Goal: Information Seeking & Learning: Learn about a topic

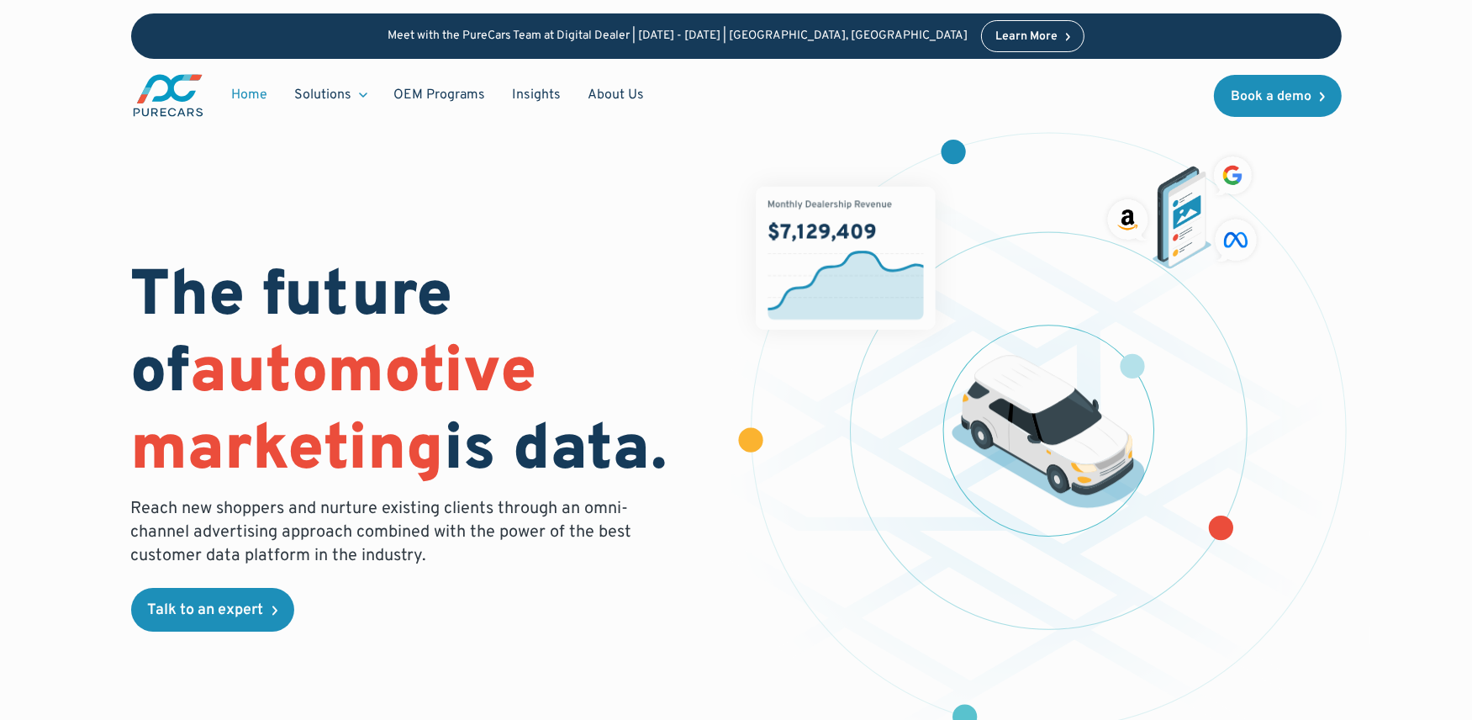
click at [521, 93] on link "Insights" at bounding box center [537, 95] width 76 height 32
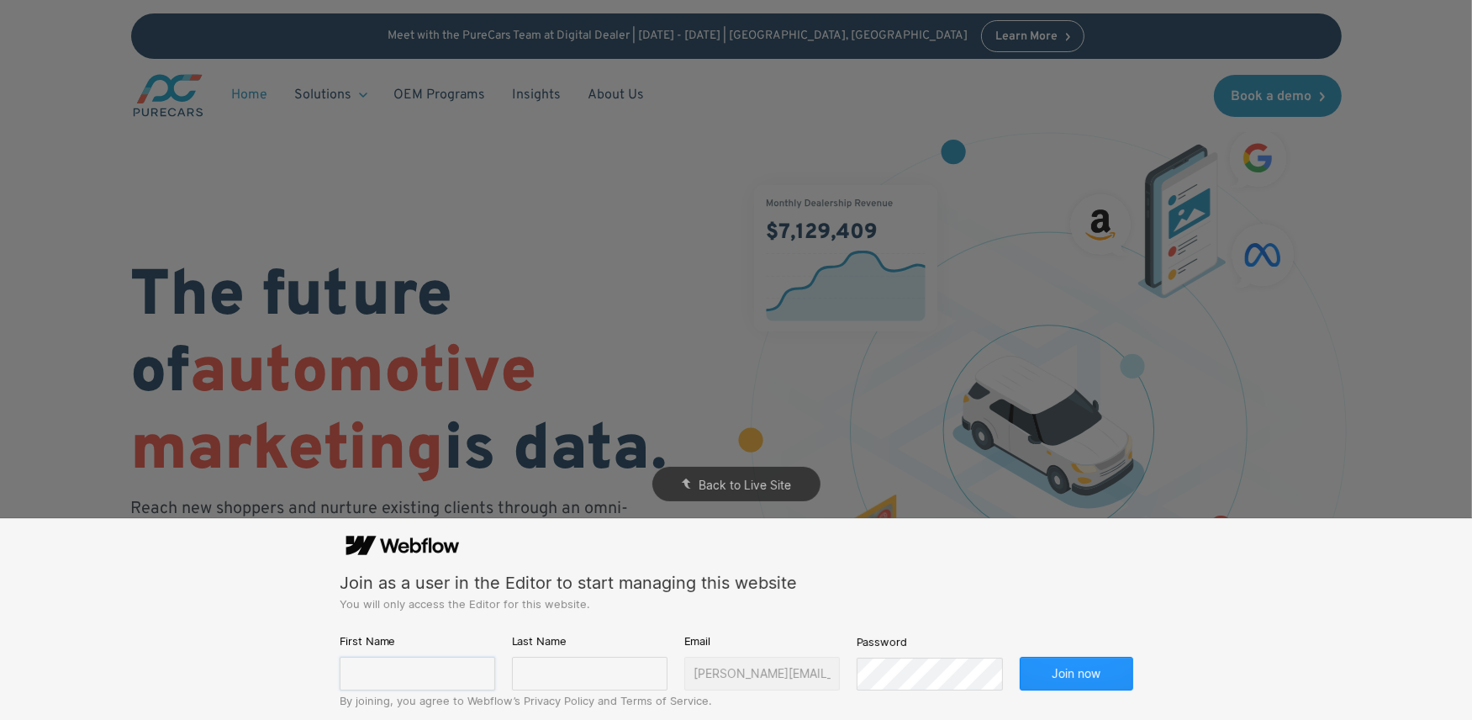
click at [441, 675] on input "text" at bounding box center [418, 674] width 156 height 34
type input "[PERSON_NAME]"
click at [591, 679] on input "text" at bounding box center [590, 674] width 156 height 34
type input "[PERSON_NAME]"
click at [1020, 657] on button "Join now" at bounding box center [1077, 674] width 114 height 34
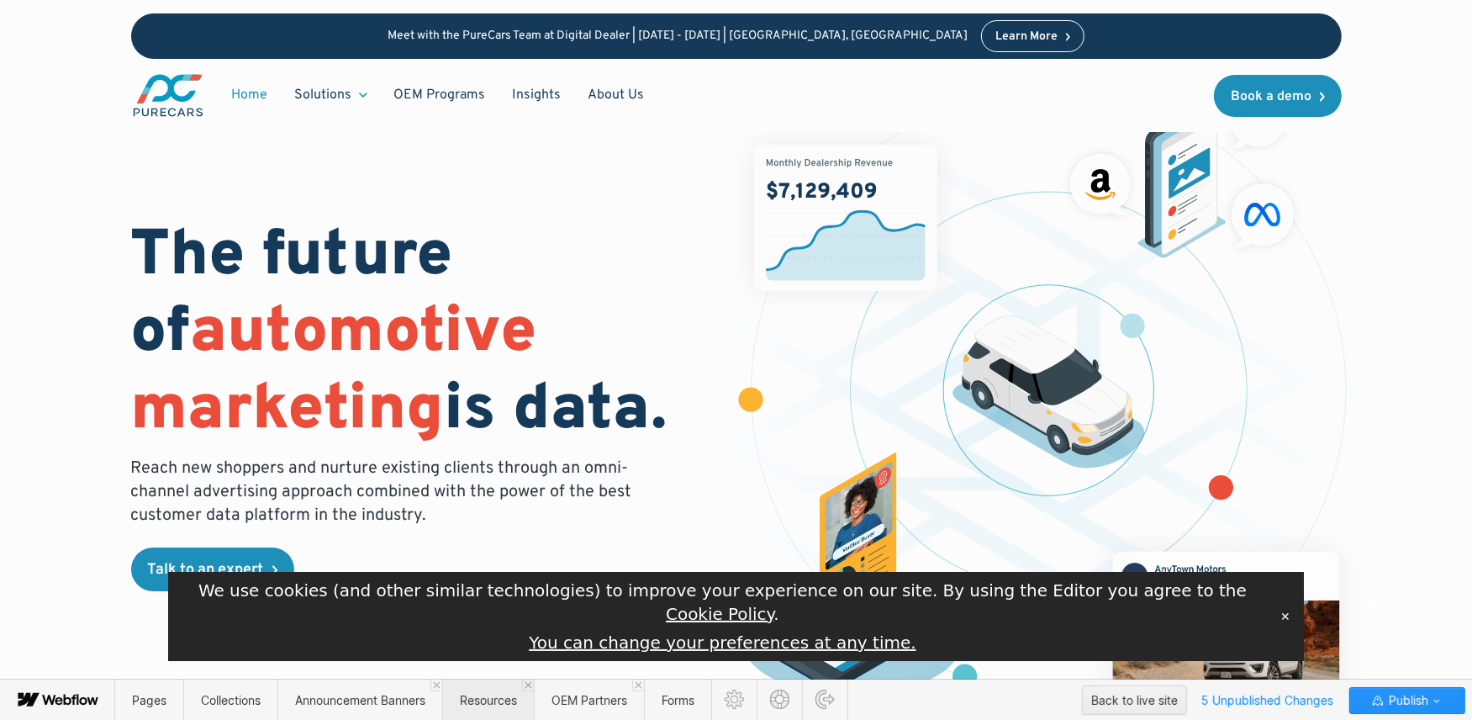
click at [495, 707] on span "Resources" at bounding box center [488, 699] width 92 height 41
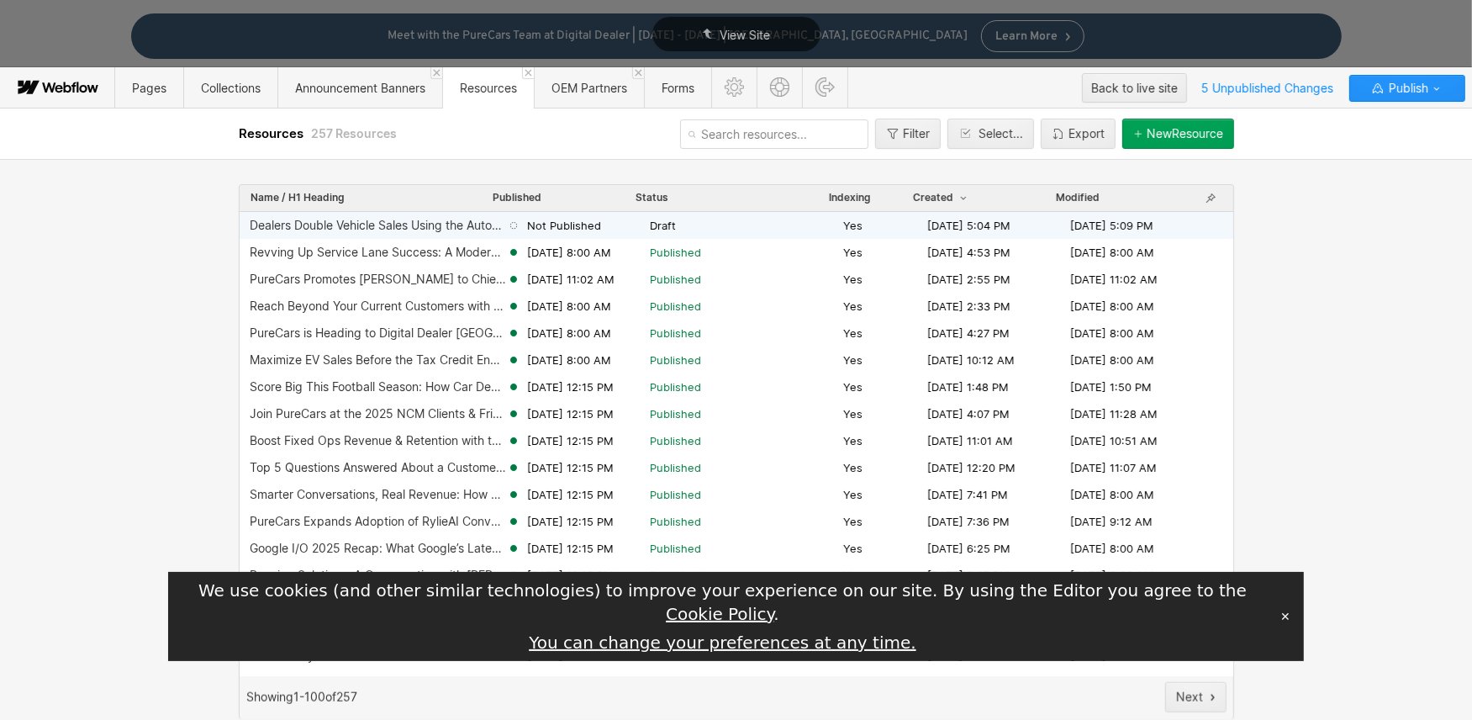
click at [773, 228] on span "Draft" at bounding box center [743, 225] width 187 height 15
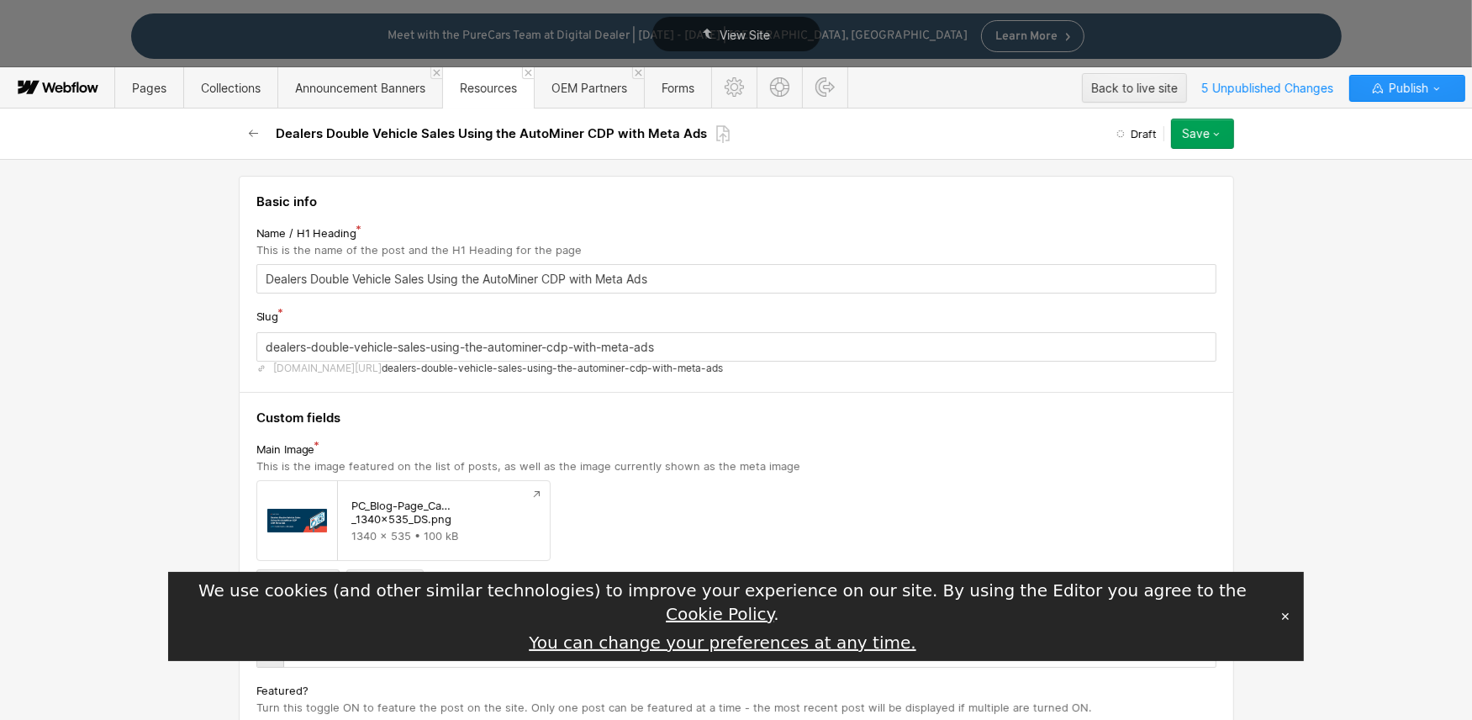
click at [1222, 135] on icon "button" at bounding box center [1216, 133] width 13 height 13
click at [715, 126] on icon at bounding box center [722, 133] width 15 height 19
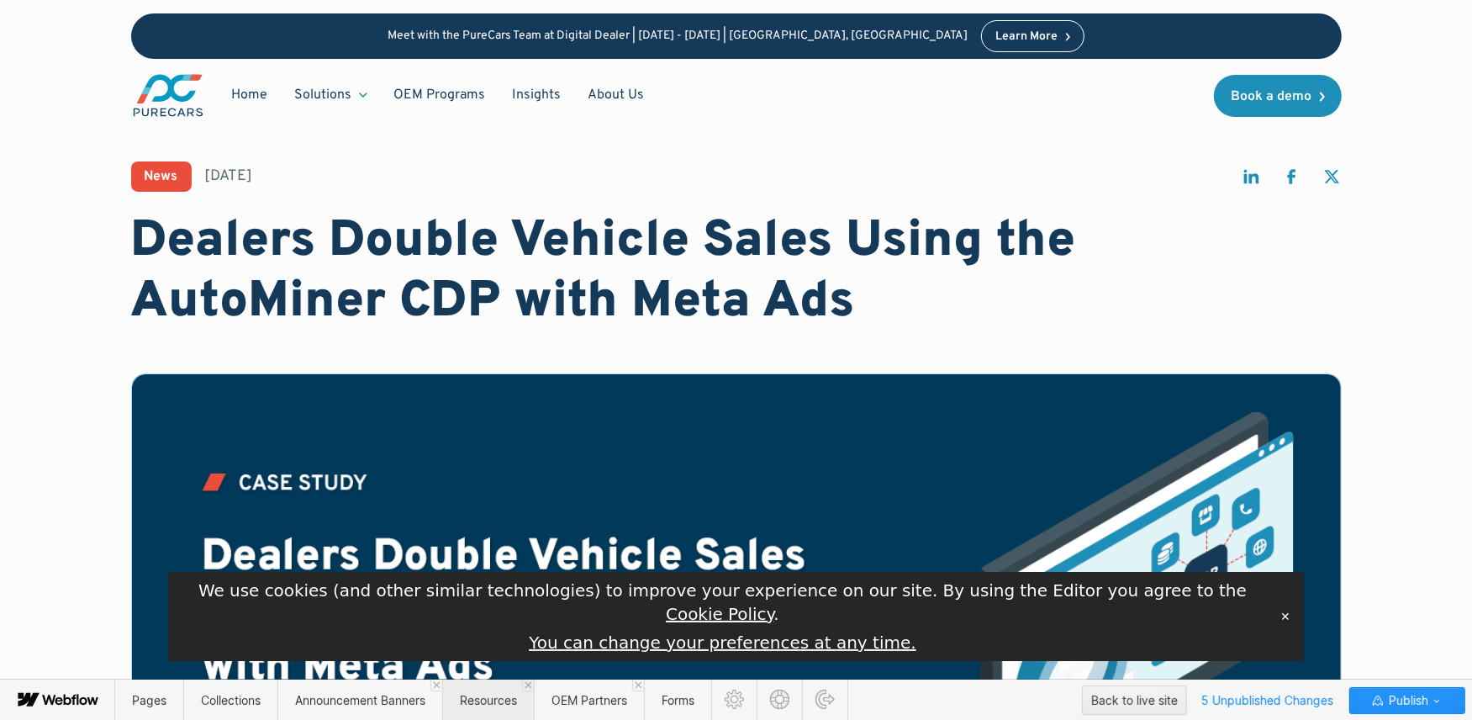
click at [488, 699] on span "Resources" at bounding box center [488, 700] width 57 height 14
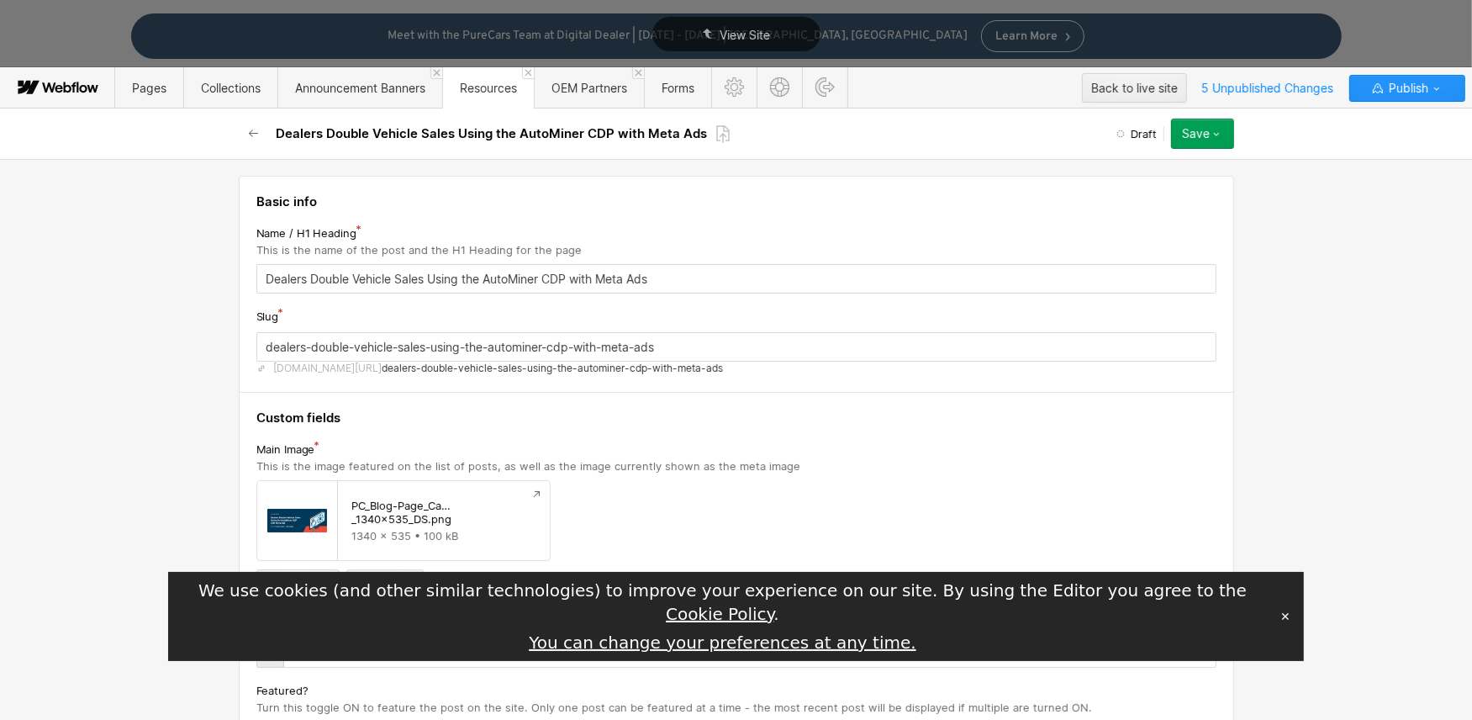
click at [1218, 135] on icon "button" at bounding box center [1216, 133] width 13 height 13
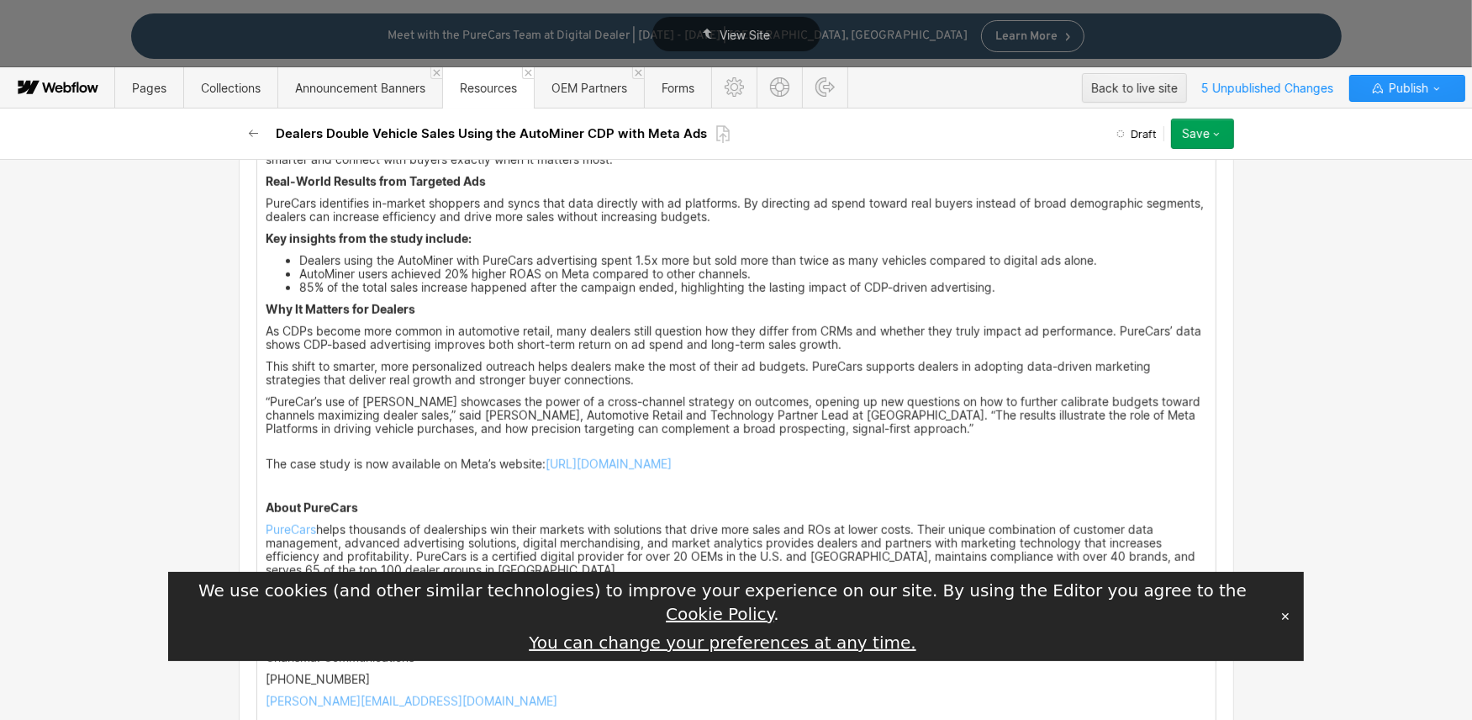
scroll to position [1133, 0]
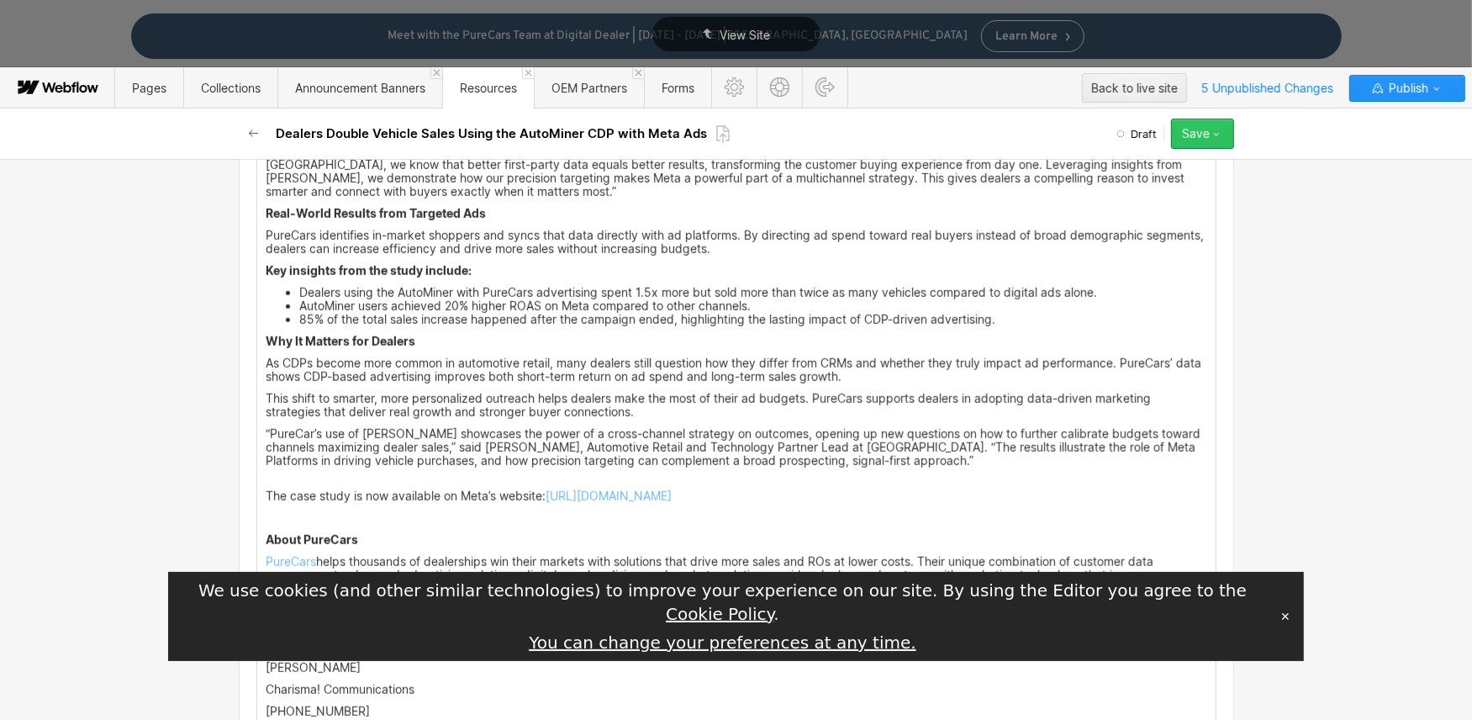
click at [1201, 135] on div "Save" at bounding box center [1196, 133] width 28 height 13
click at [1164, 190] on div "Publish now" at bounding box center [1150, 190] width 166 height 23
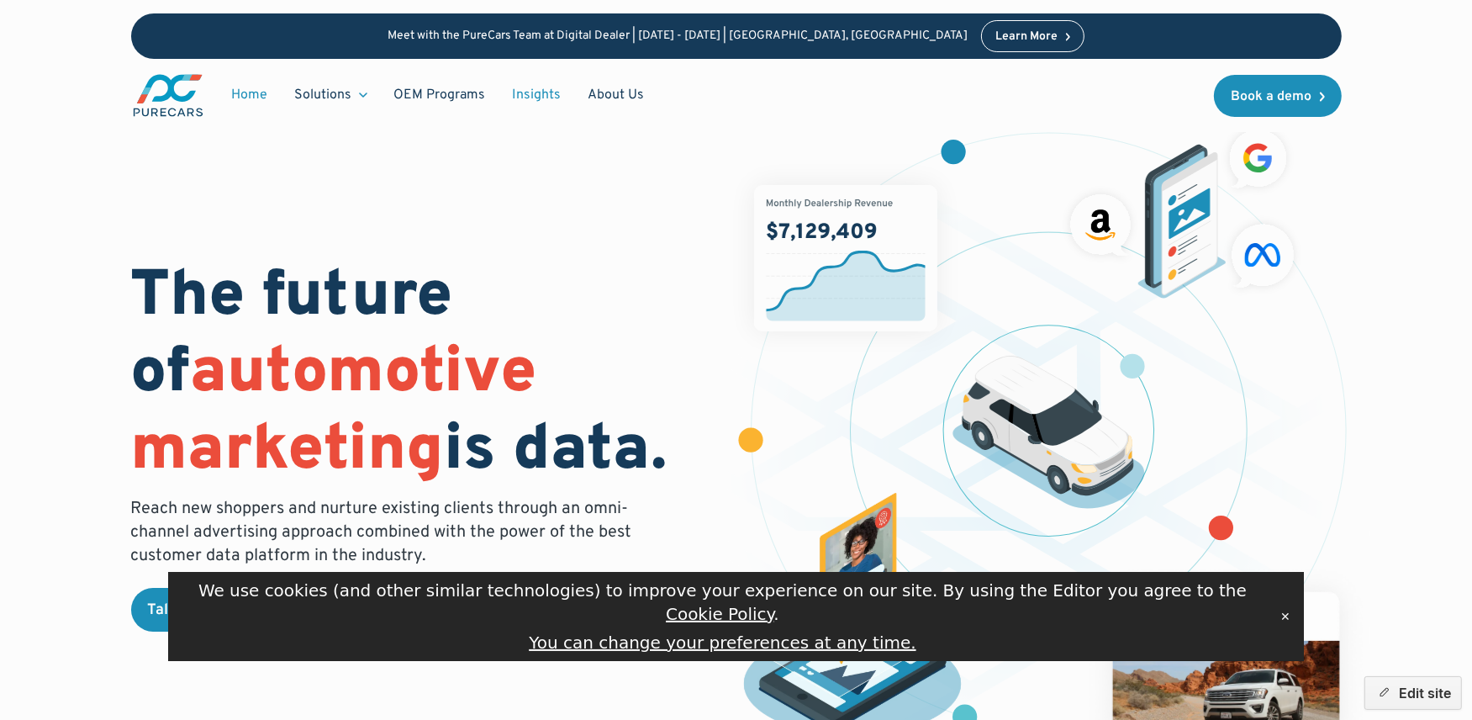
click at [541, 98] on link "Insights" at bounding box center [537, 95] width 76 height 32
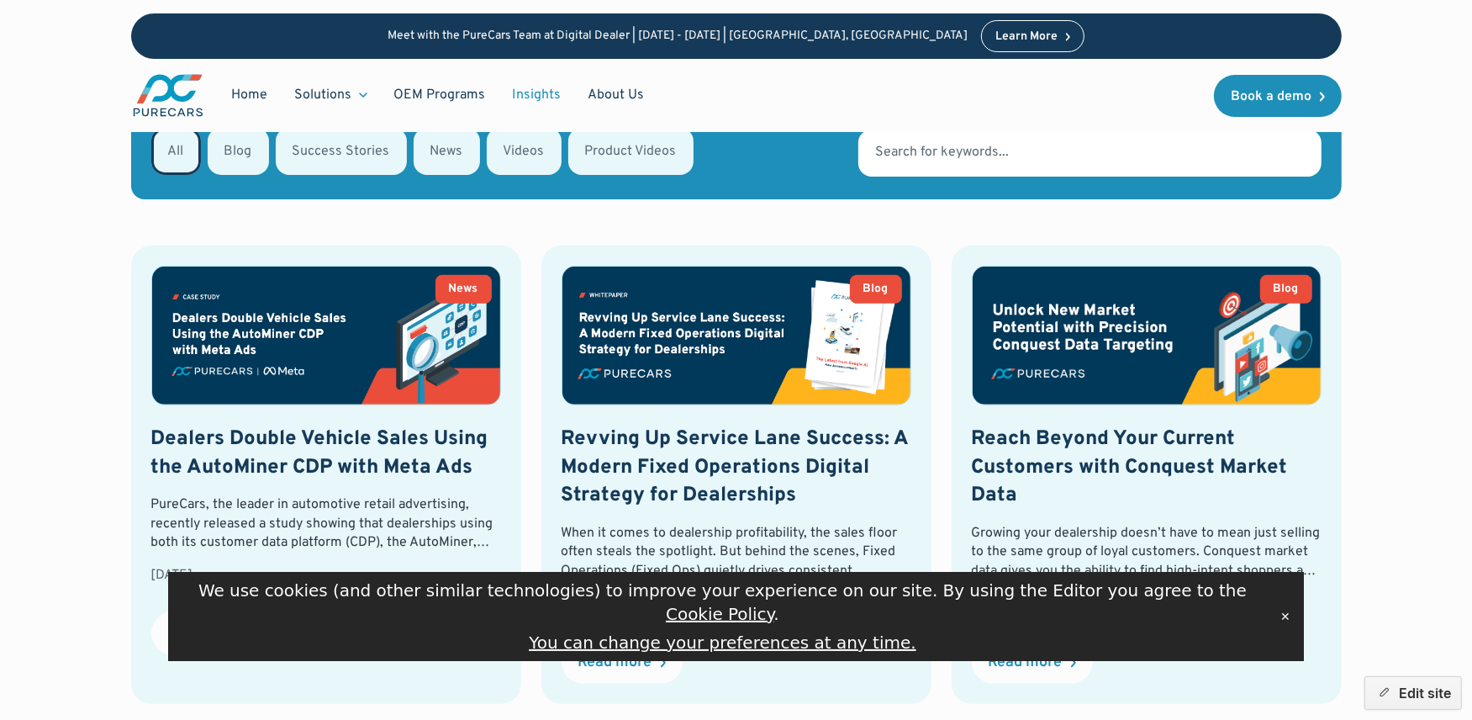
scroll to position [539, 0]
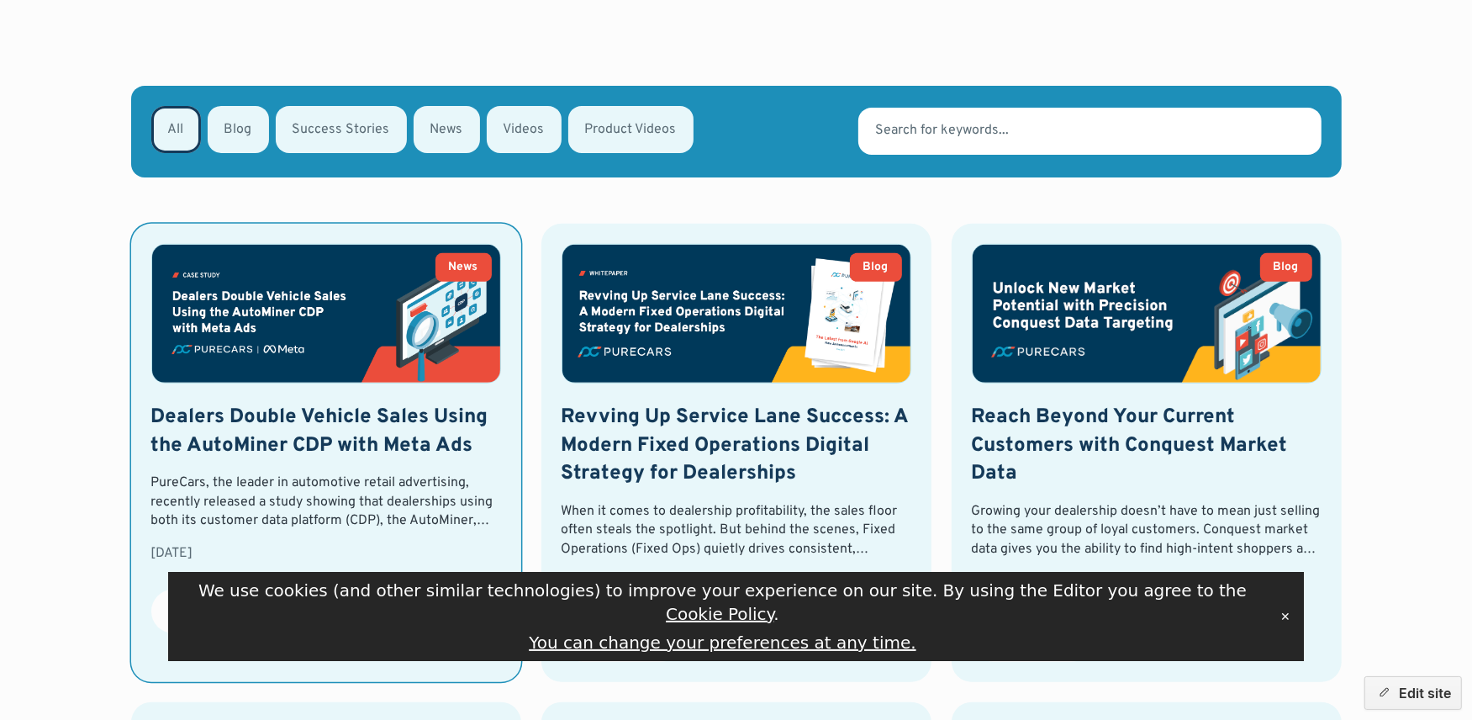
click at [287, 346] on img at bounding box center [326, 314] width 348 height 138
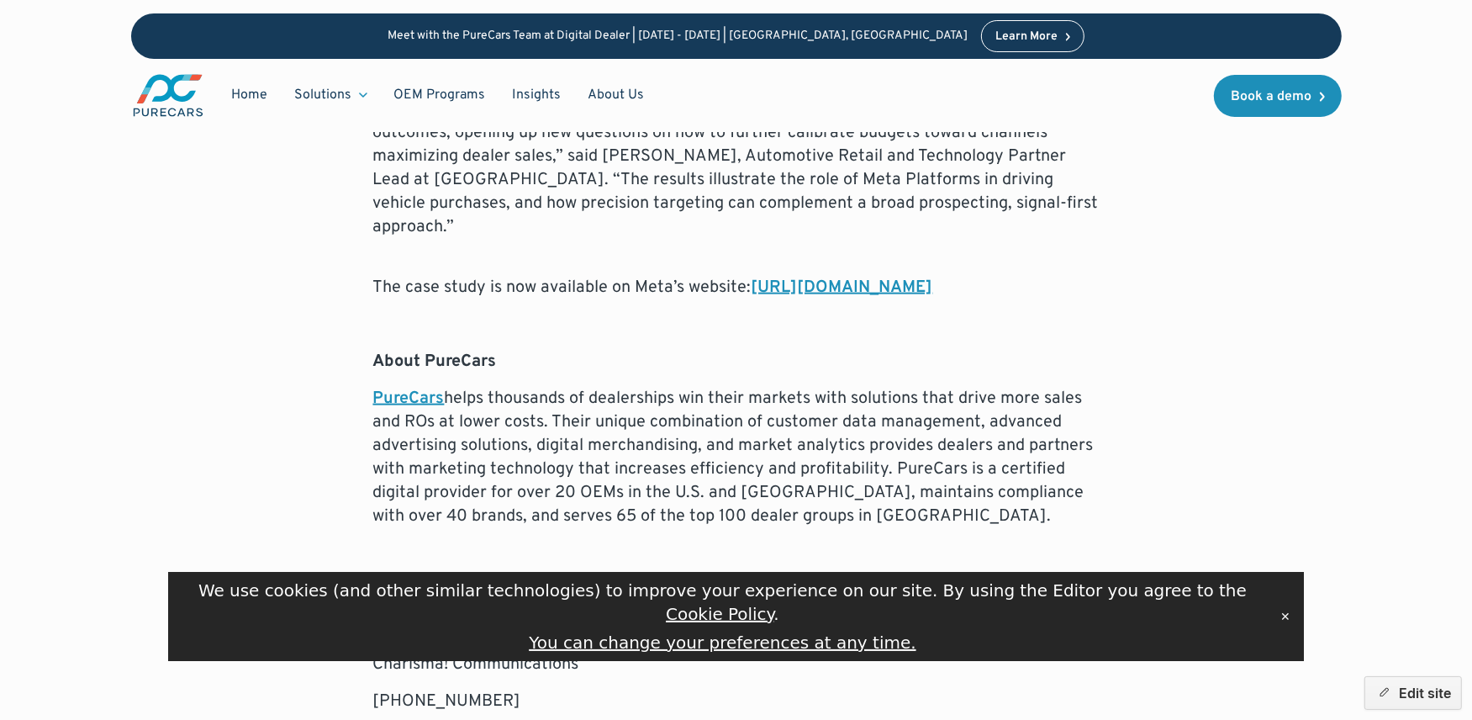
scroll to position [1907, 0]
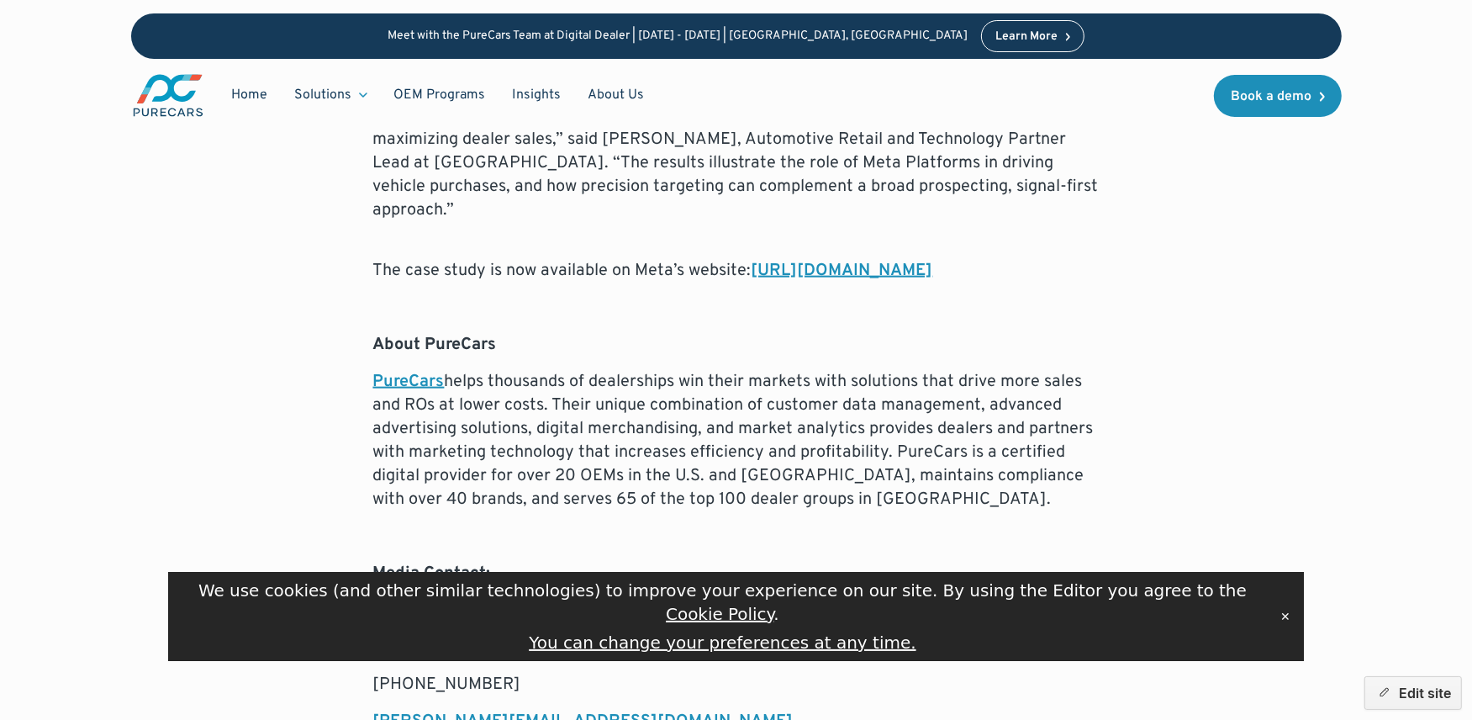
click at [752, 260] on link "[URL][DOMAIN_NAME]" at bounding box center [843, 271] width 182 height 22
